Goal: Task Accomplishment & Management: Manage account settings

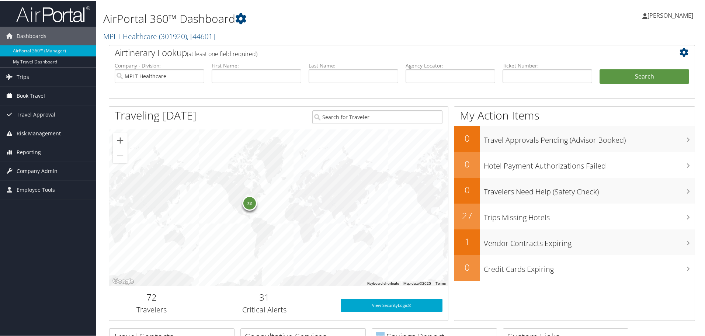
click at [42, 96] on span "Book Travel" at bounding box center [31, 95] width 28 height 18
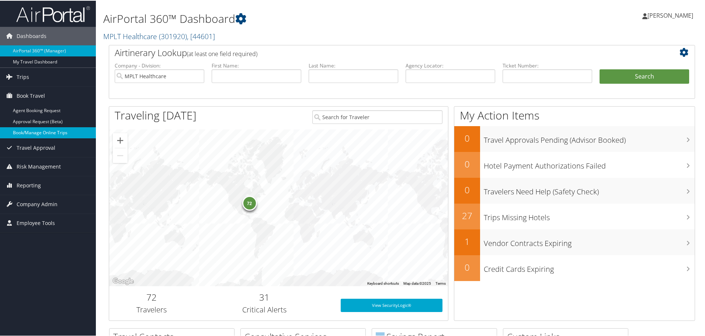
click at [42, 132] on link "Book/Manage Online Trips" at bounding box center [48, 131] width 96 height 11
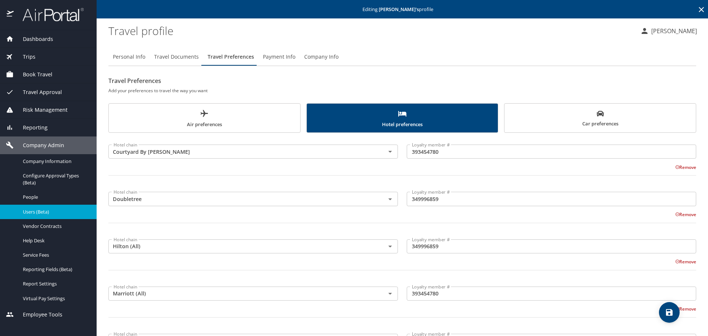
click at [699, 11] on icon at bounding box center [701, 9] width 5 height 5
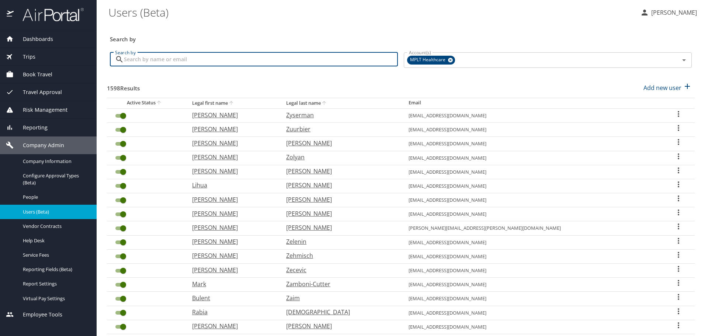
click at [368, 62] on input "Search by" at bounding box center [261, 59] width 274 height 14
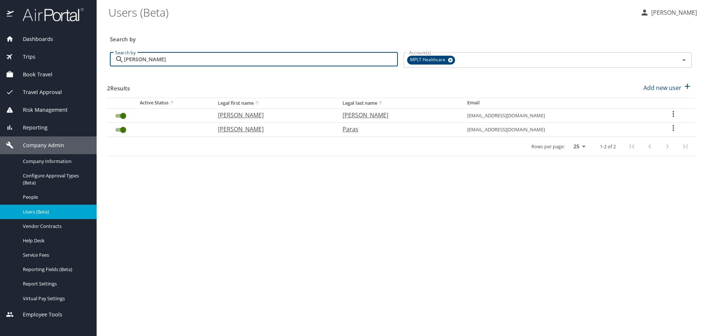
type input "[PERSON_NAME]"
click at [237, 115] on p "[PERSON_NAME]" at bounding box center [273, 115] width 110 height 9
select select "US"
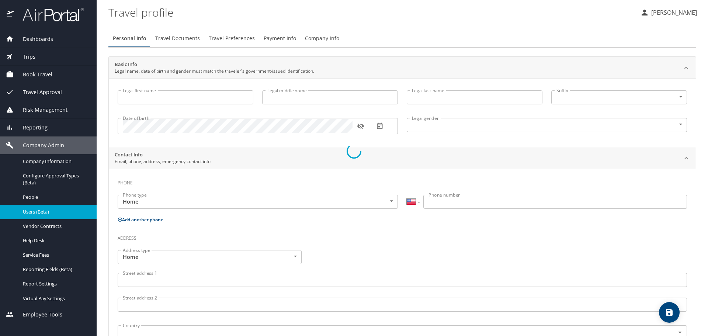
type input "[PERSON_NAME]"
type input "N"
type input "[PERSON_NAME]"
type input "[DEMOGRAPHIC_DATA]"
type input "[PERSON_NAME]"
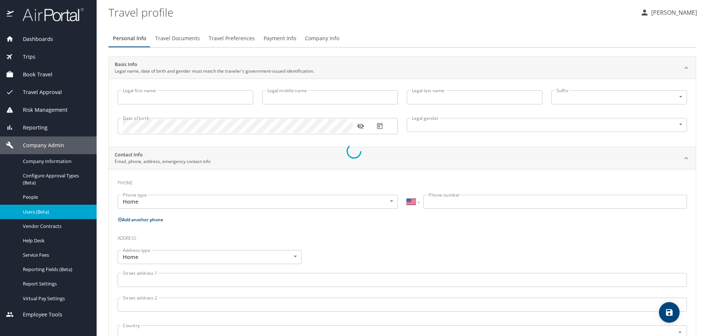
type input "Milord"
type input "[PHONE_NUMBER]"
select select "US"
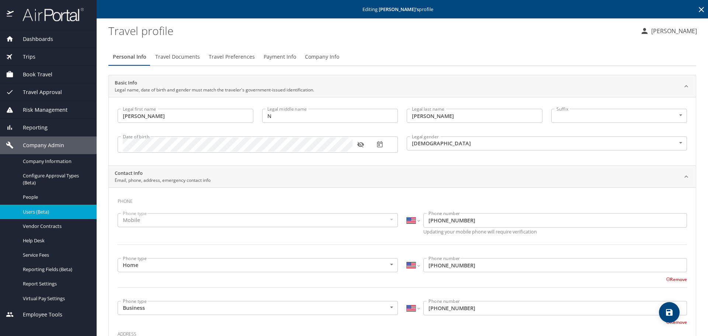
click at [218, 58] on span "Travel Preferences" at bounding box center [232, 56] width 46 height 9
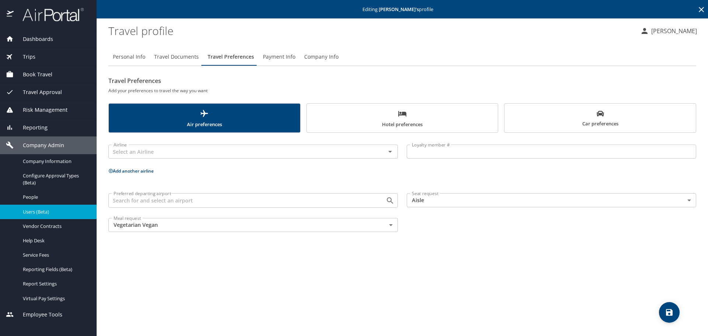
click at [370, 111] on span "Hotel preferences" at bounding box center [402, 119] width 183 height 20
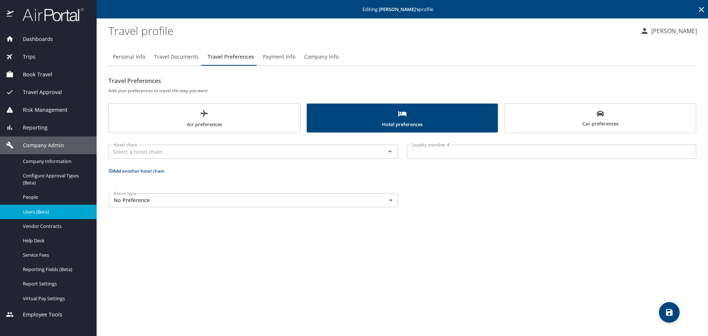
click at [509, 121] on span "Car preferences" at bounding box center [600, 119] width 183 height 18
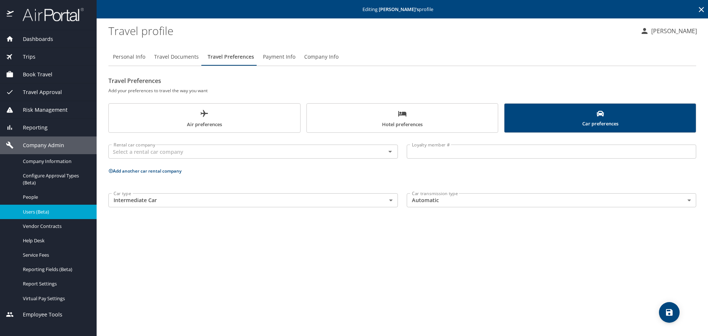
click at [276, 118] on span "Air preferences" at bounding box center [204, 119] width 183 height 20
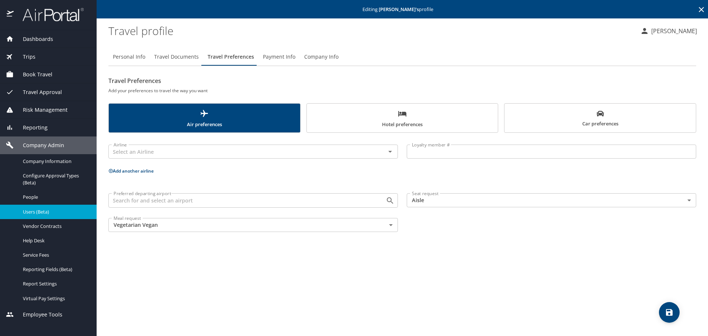
click at [382, 116] on span "Hotel preferences" at bounding box center [402, 119] width 183 height 20
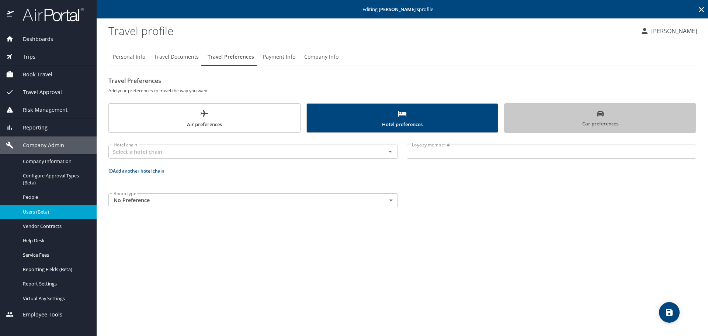
click at [551, 120] on span "Car preferences" at bounding box center [600, 119] width 183 height 18
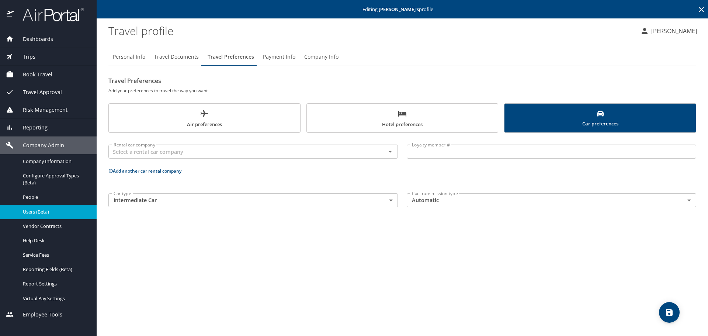
click at [187, 53] on span "Travel Documents" at bounding box center [176, 56] width 45 height 9
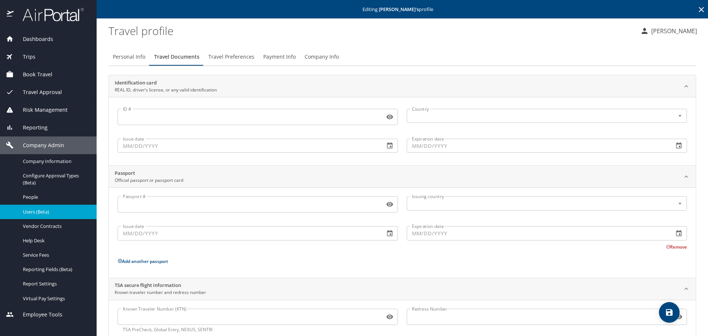
click at [236, 56] on span "Travel Preferences" at bounding box center [231, 56] width 46 height 9
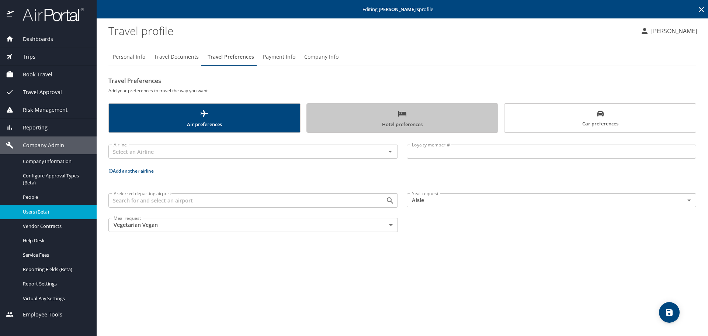
drag, startPoint x: 347, startPoint y: 112, endPoint x: 351, endPoint y: 115, distance: 4.2
click at [348, 112] on span "Hotel preferences" at bounding box center [402, 119] width 183 height 20
